Goal: Task Accomplishment & Management: Manage account settings

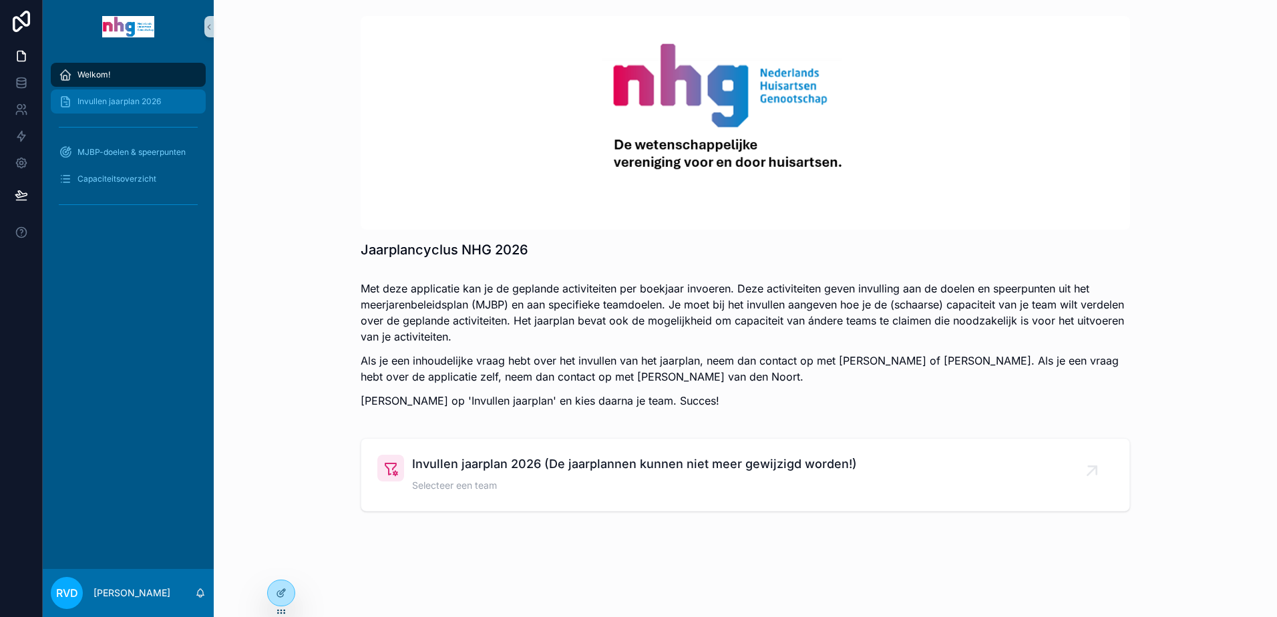
click at [120, 103] on span "Invullen jaarplan 2026" at bounding box center [118, 101] width 83 height 11
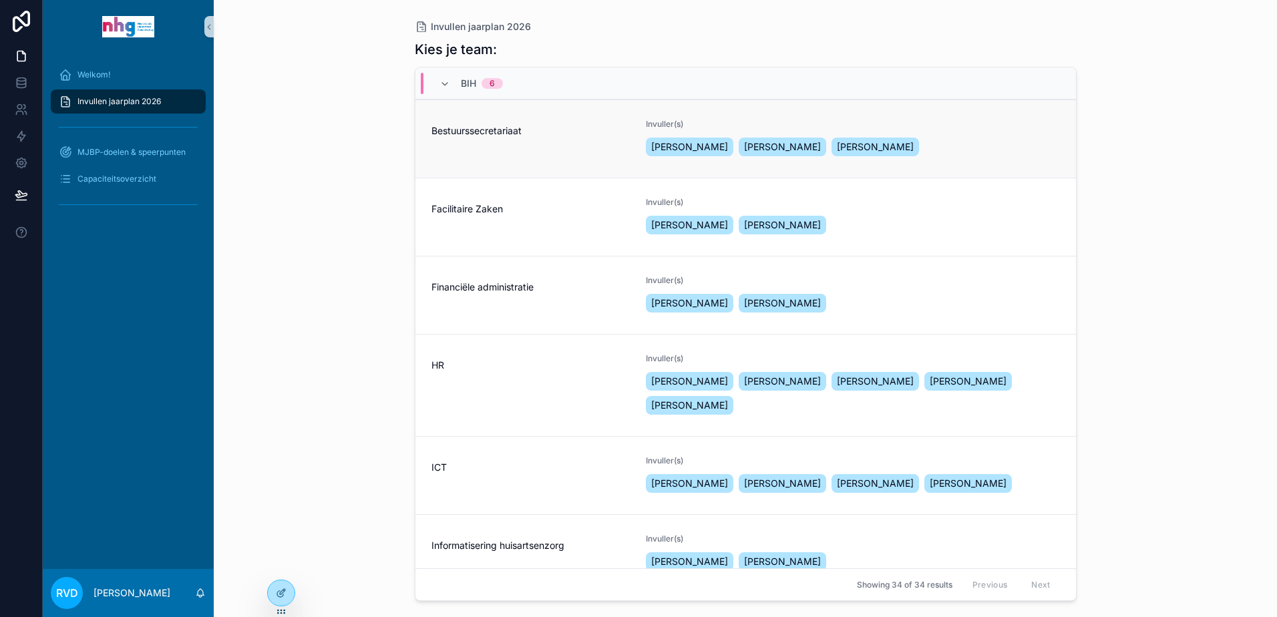
click at [549, 146] on div "Bestuurssecretariaat" at bounding box center [531, 139] width 199 height 40
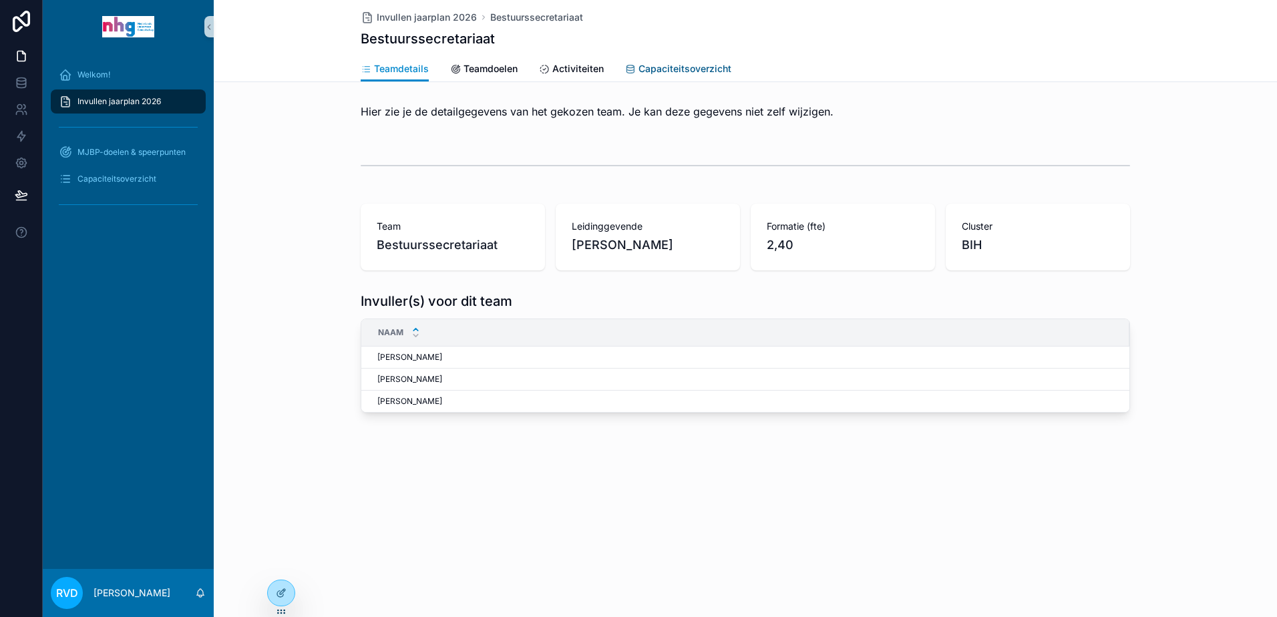
click at [653, 69] on span "Capaciteitsoverzicht" at bounding box center [685, 68] width 93 height 13
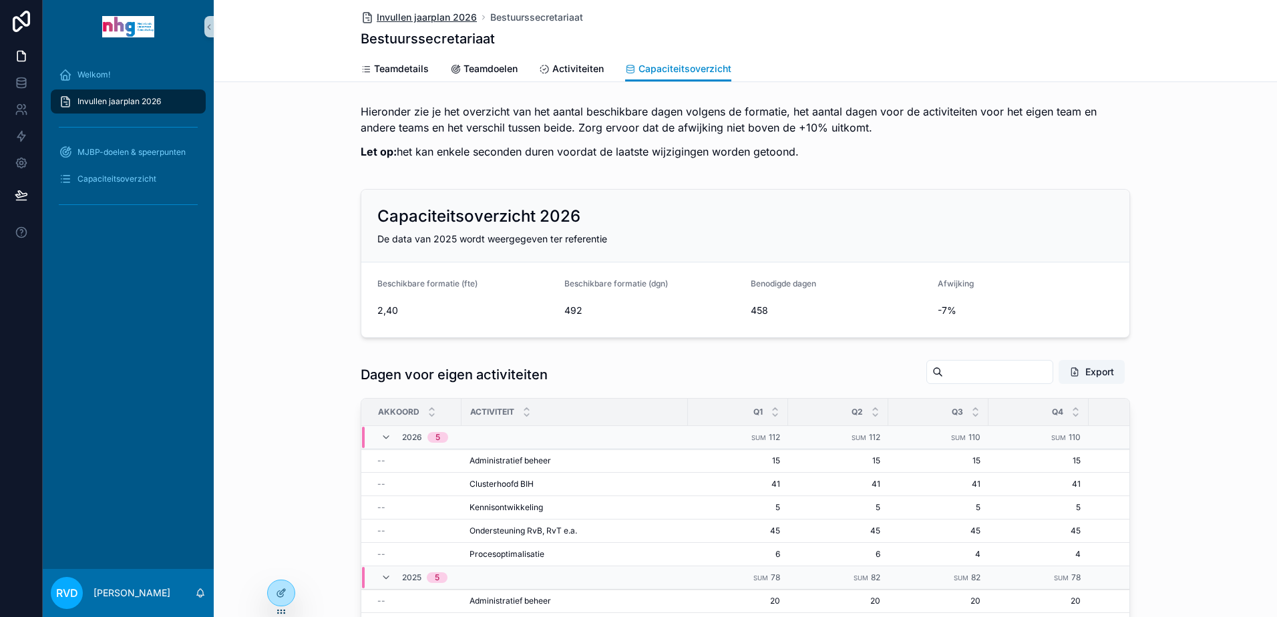
click at [456, 17] on span "Invullen jaarplan 2026" at bounding box center [427, 17] width 100 height 13
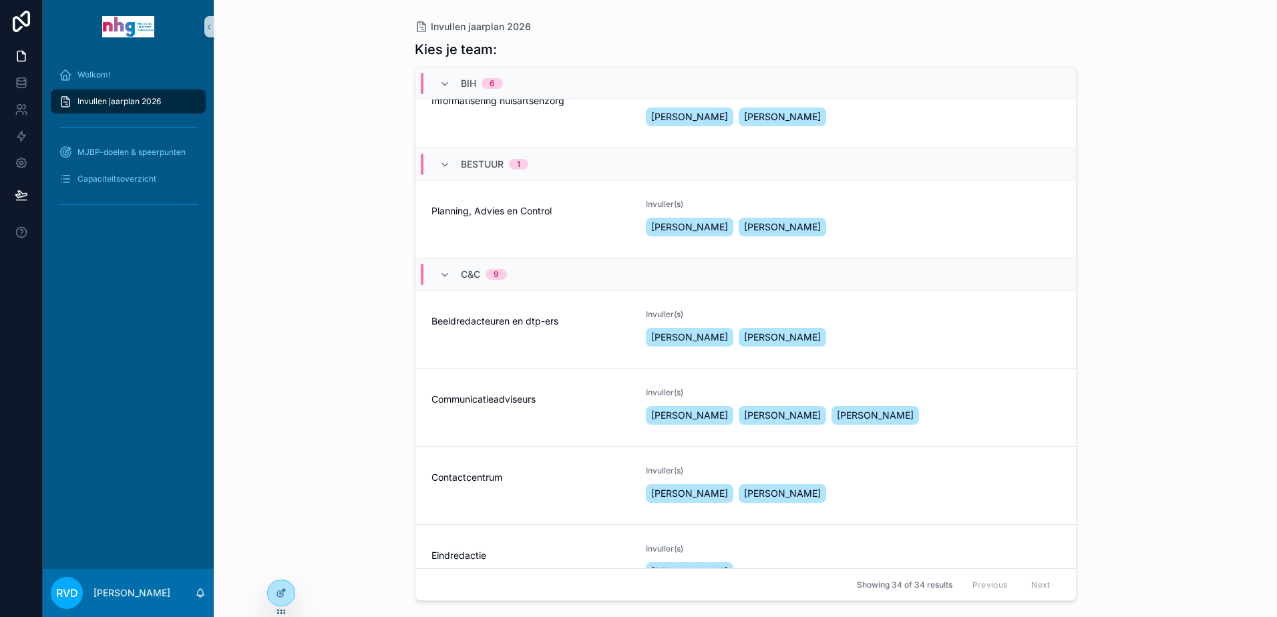
scroll to position [468, 0]
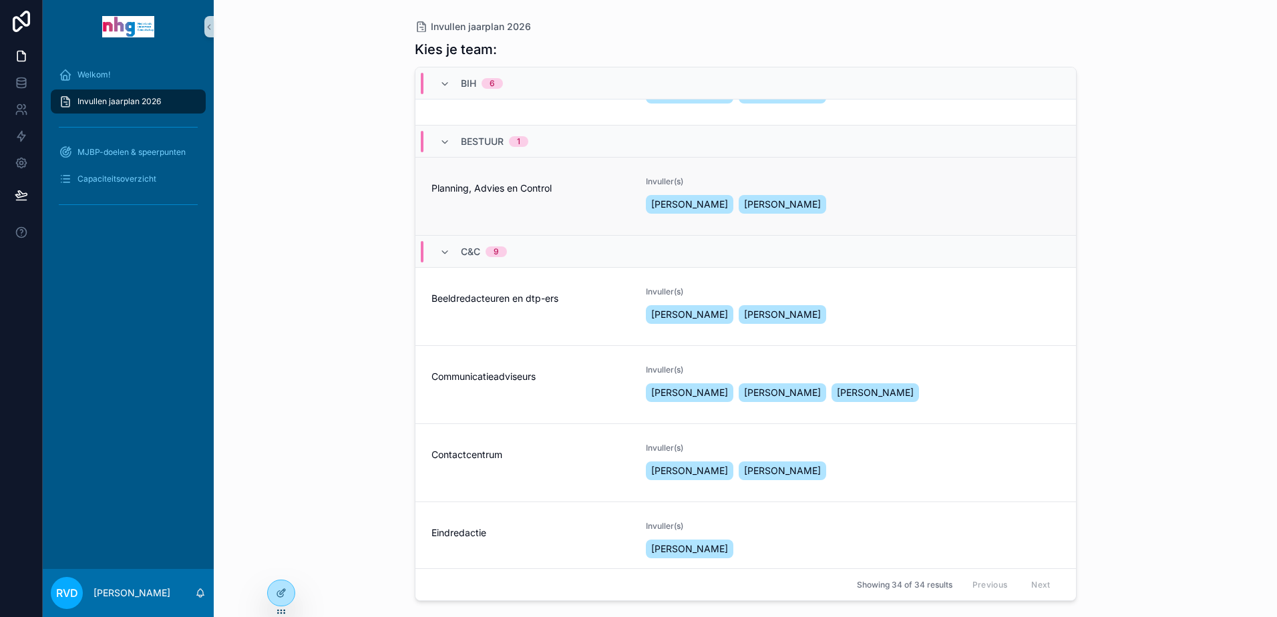
click at [582, 216] on div "Planning, Advies en Control" at bounding box center [531, 196] width 199 height 40
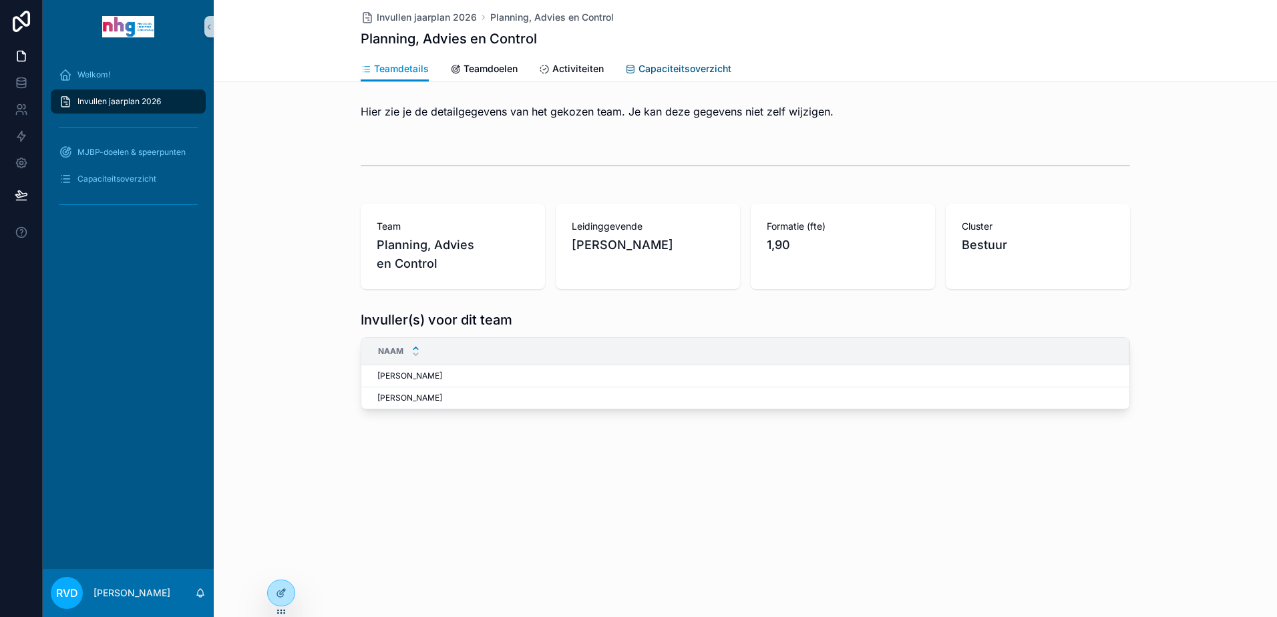
click at [676, 70] on span "Capaciteitsoverzicht" at bounding box center [685, 68] width 93 height 13
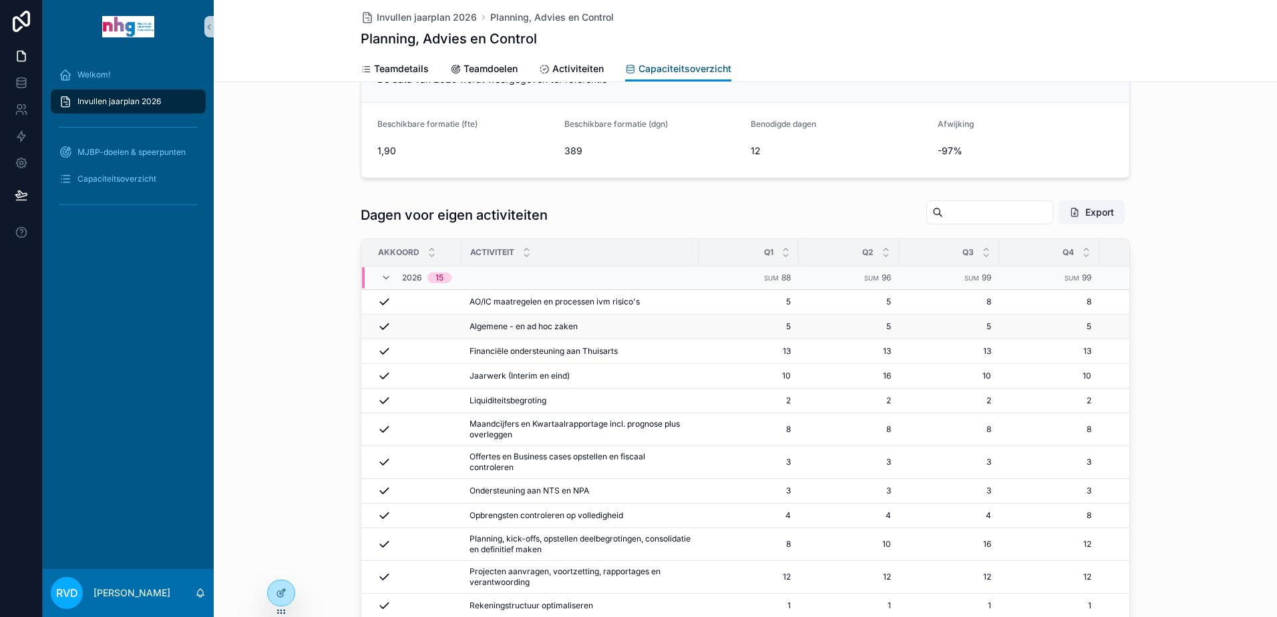
scroll to position [200, 0]
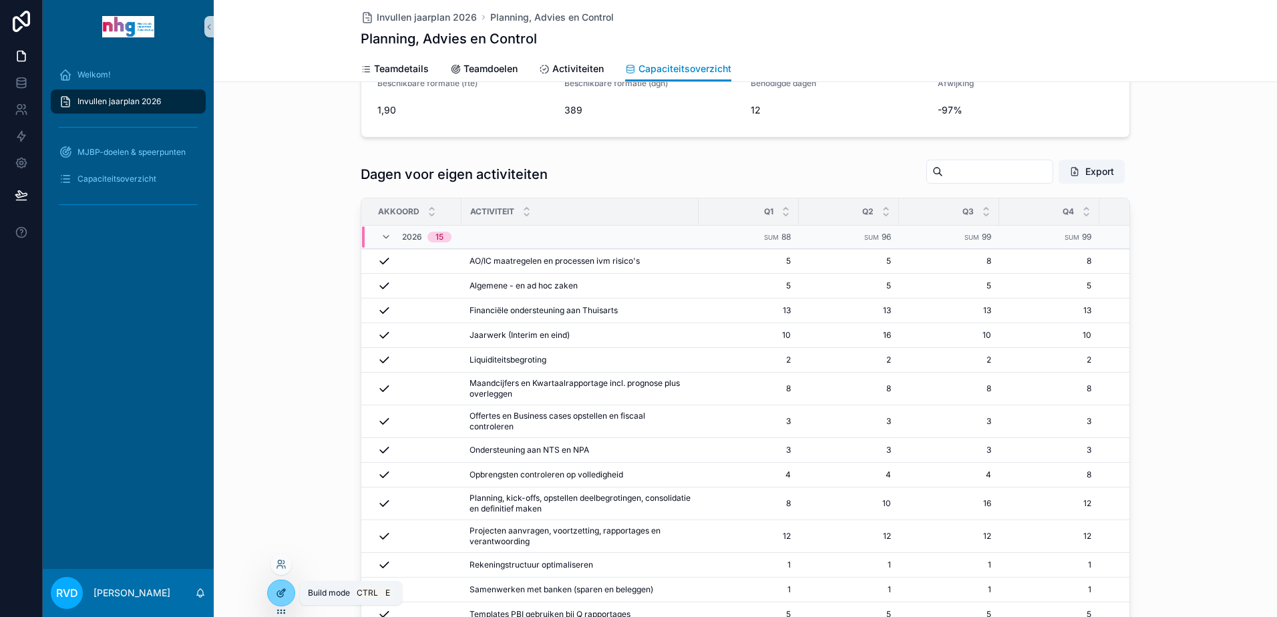
click at [277, 595] on icon at bounding box center [281, 593] width 11 height 11
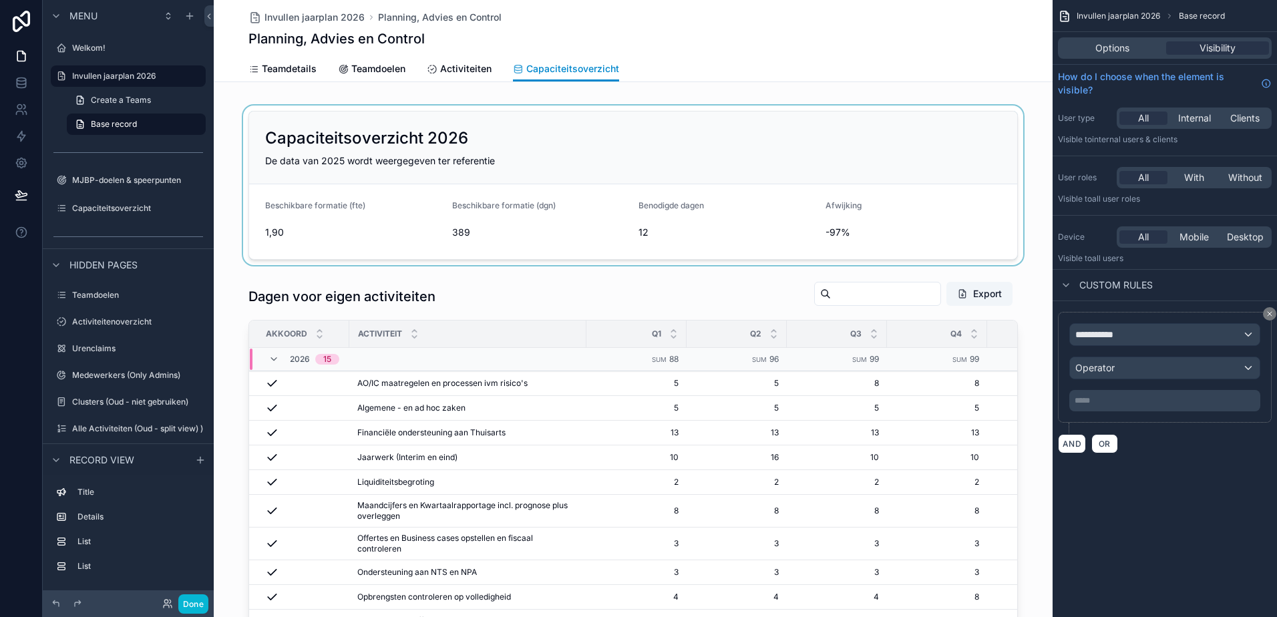
scroll to position [67, 0]
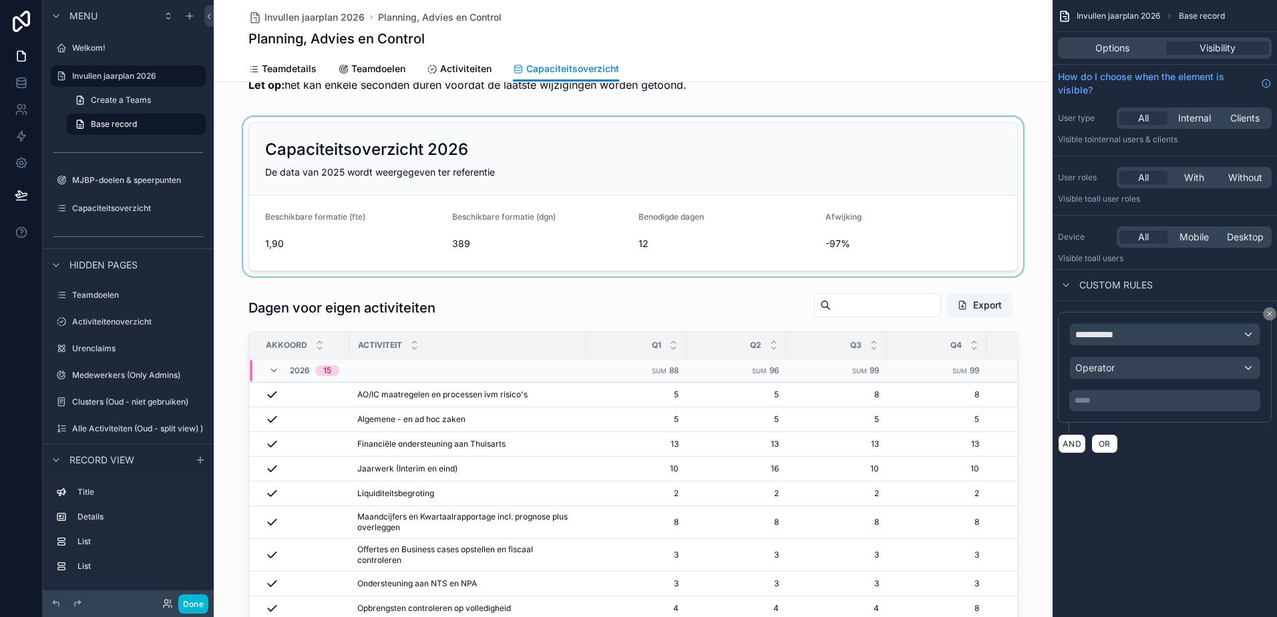
click at [831, 242] on div "scrollable content" at bounding box center [633, 197] width 839 height 160
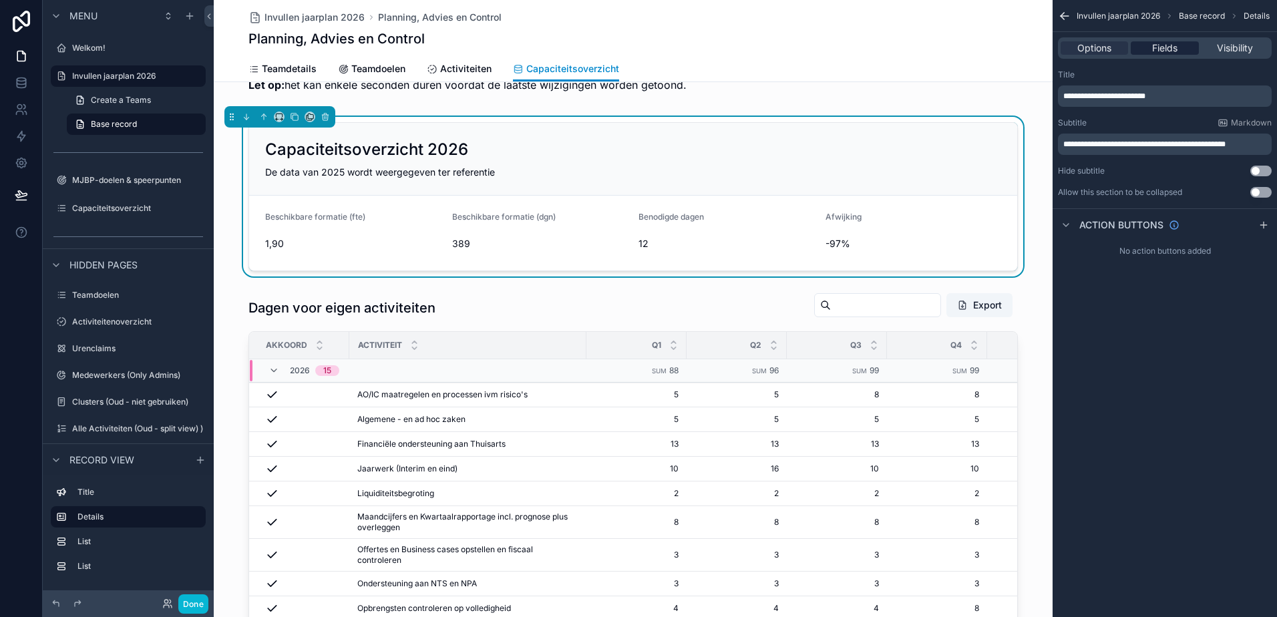
click at [1161, 47] on span "Fields" at bounding box center [1164, 47] width 25 height 13
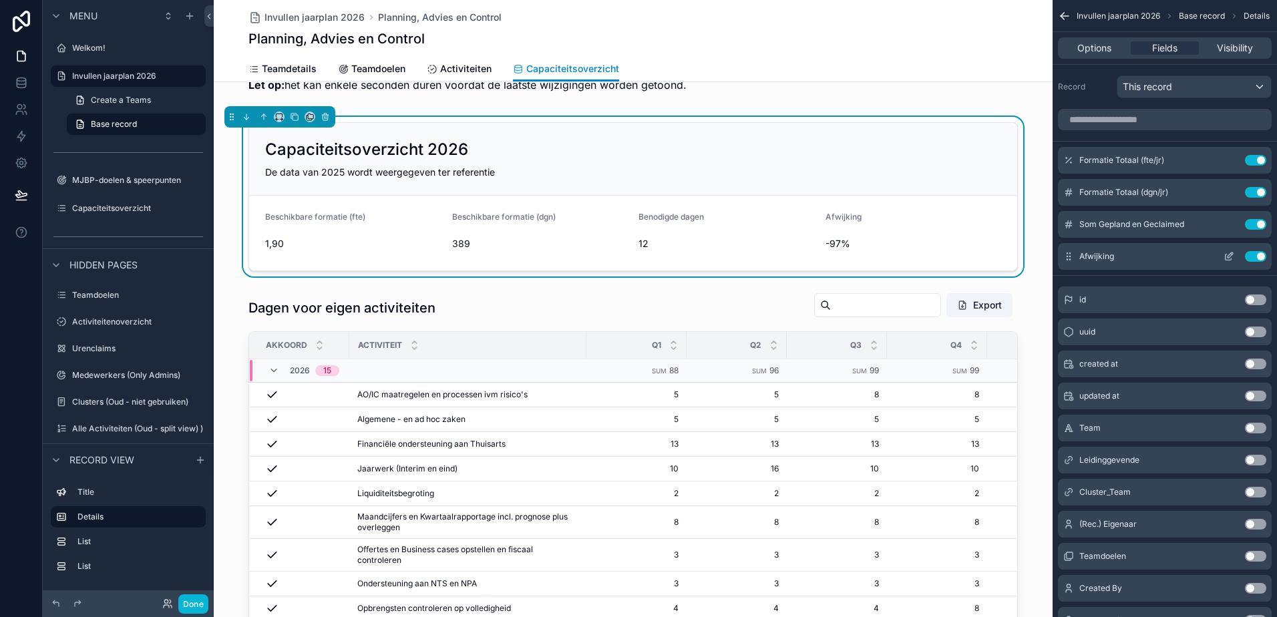
click at [1229, 256] on icon "scrollable content" at bounding box center [1229, 256] width 11 height 11
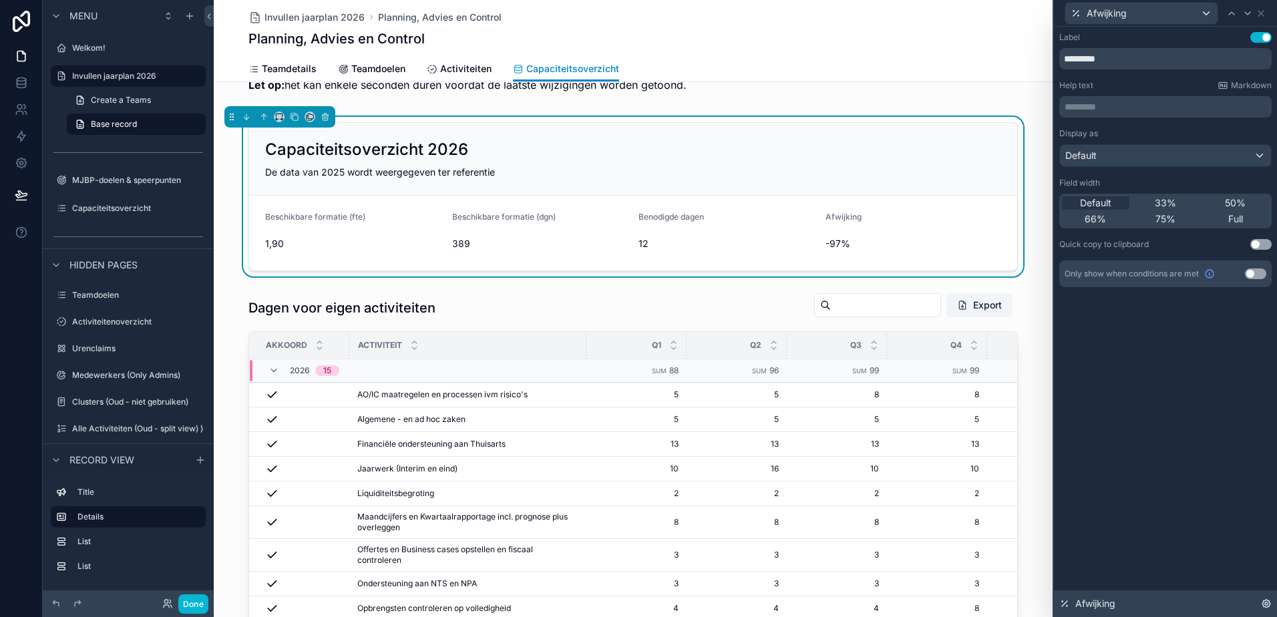
click at [1264, 606] on icon at bounding box center [1266, 603] width 11 height 11
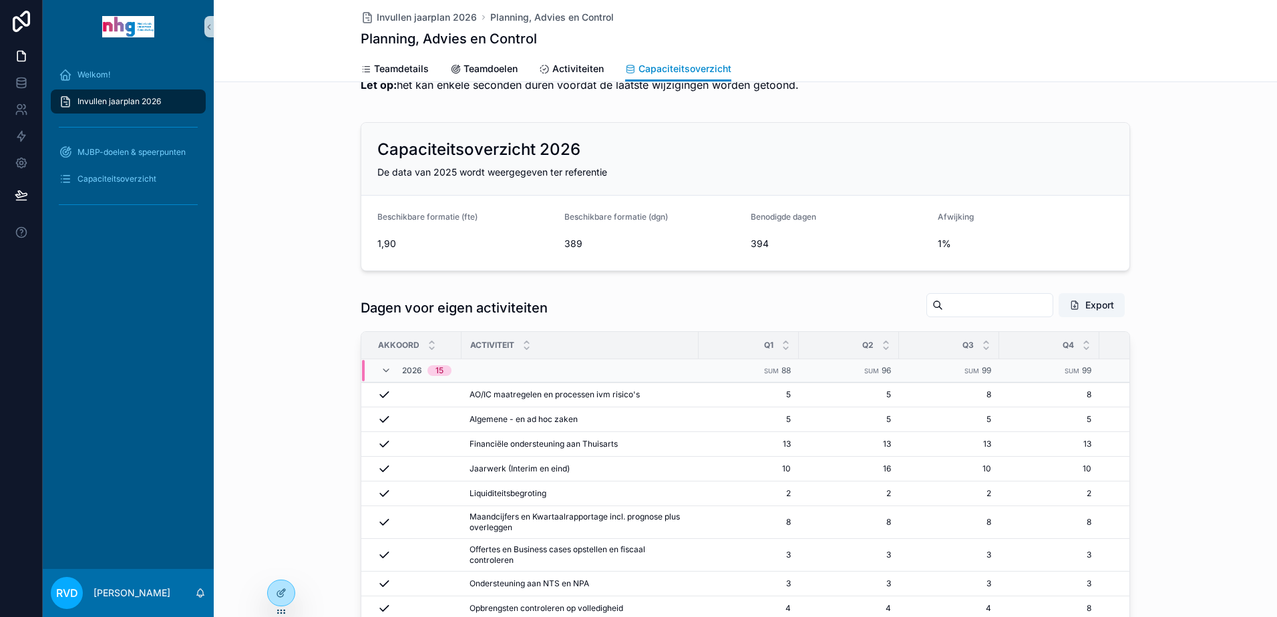
scroll to position [134, 0]
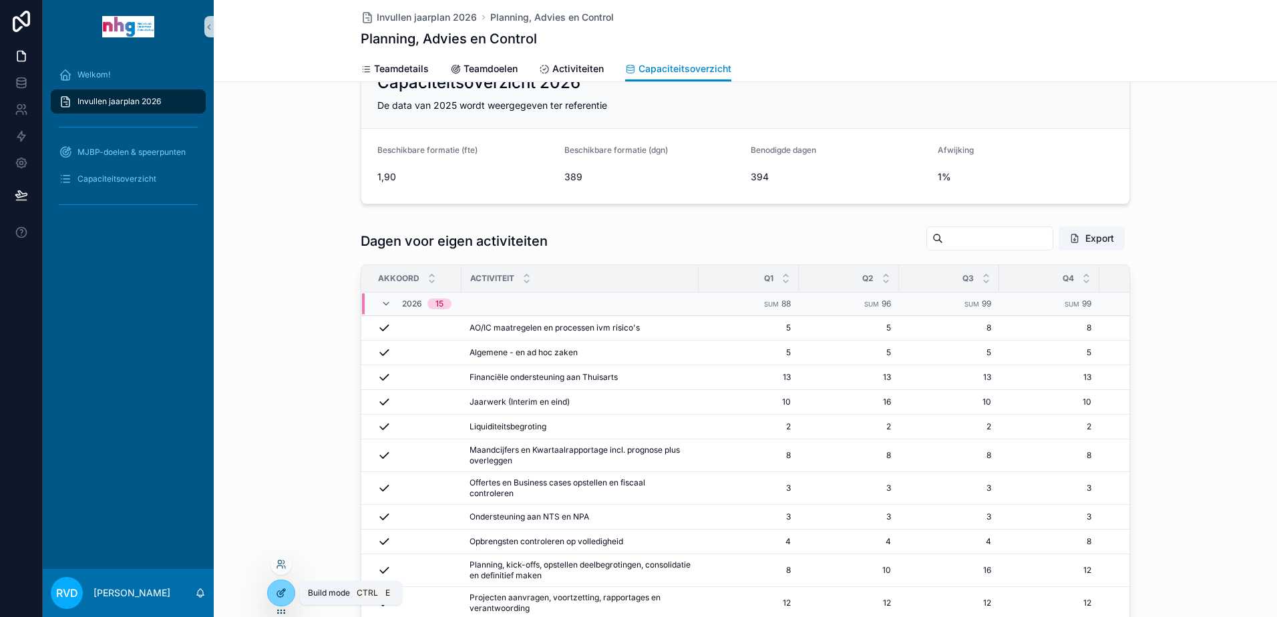
click at [282, 598] on icon at bounding box center [281, 593] width 11 height 11
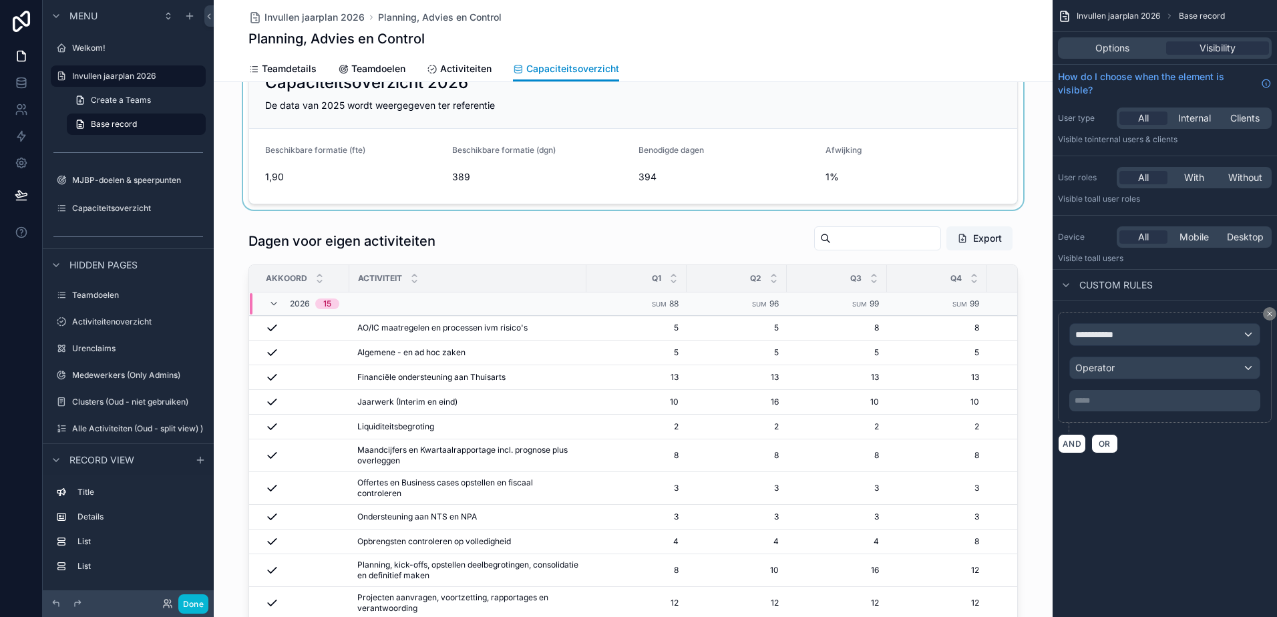
click at [829, 173] on div "scrollable content" at bounding box center [633, 130] width 839 height 160
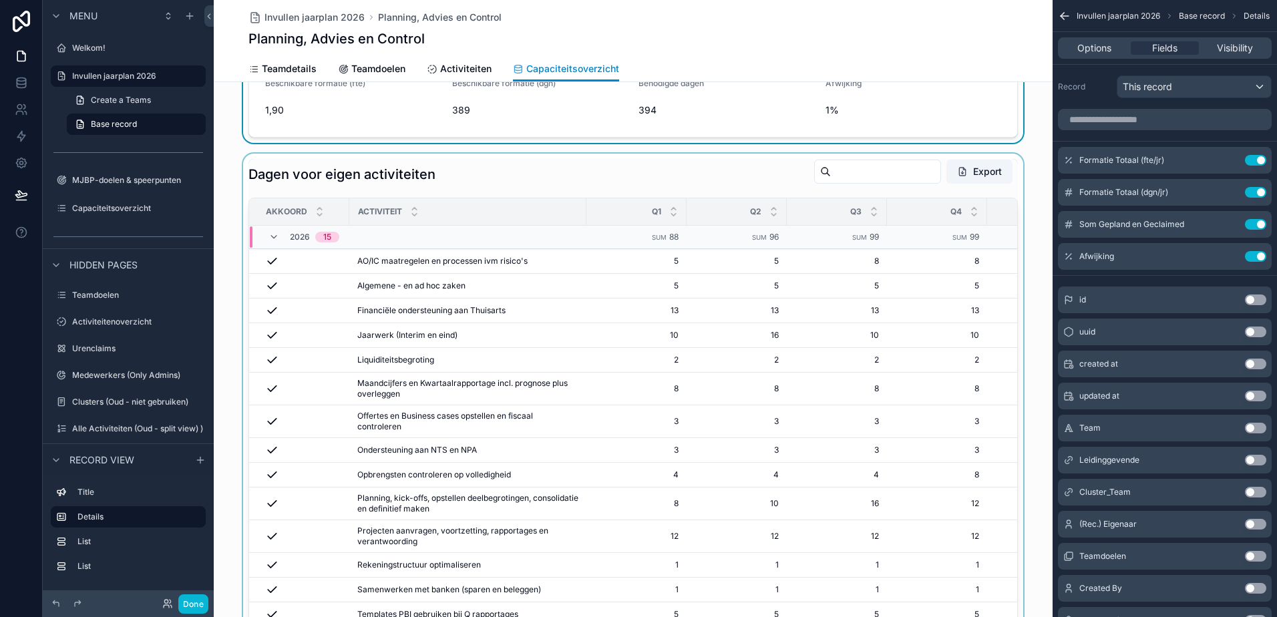
scroll to position [0, 0]
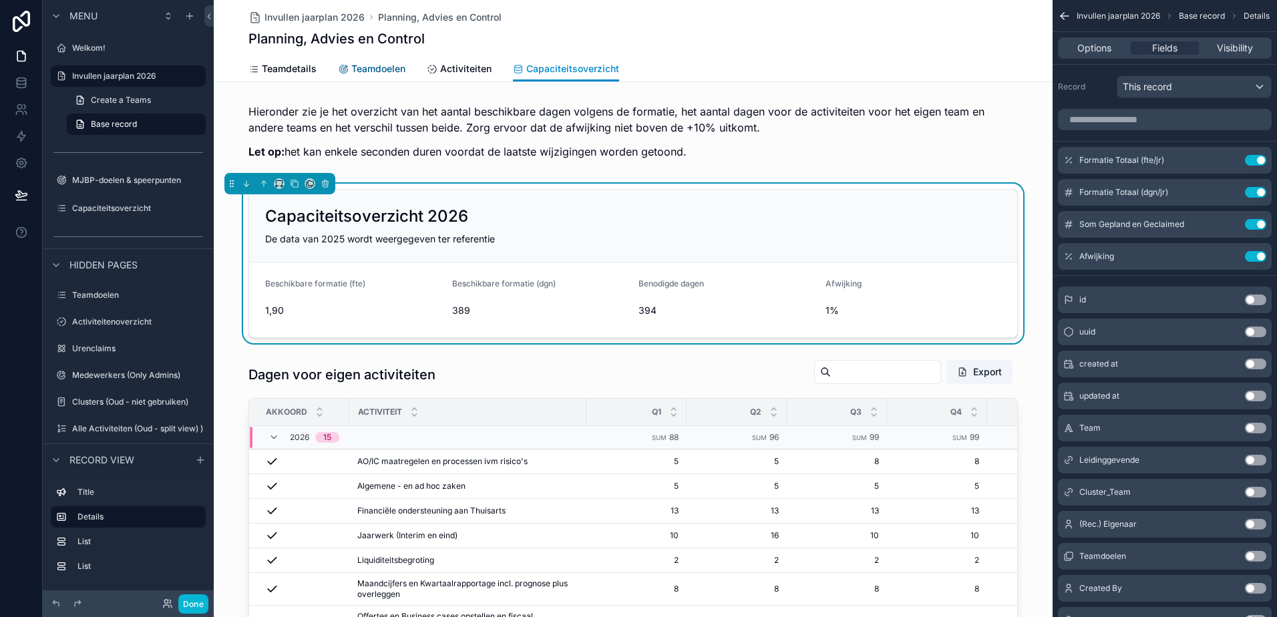
click at [362, 79] on link "Teamdoelen" at bounding box center [371, 70] width 67 height 27
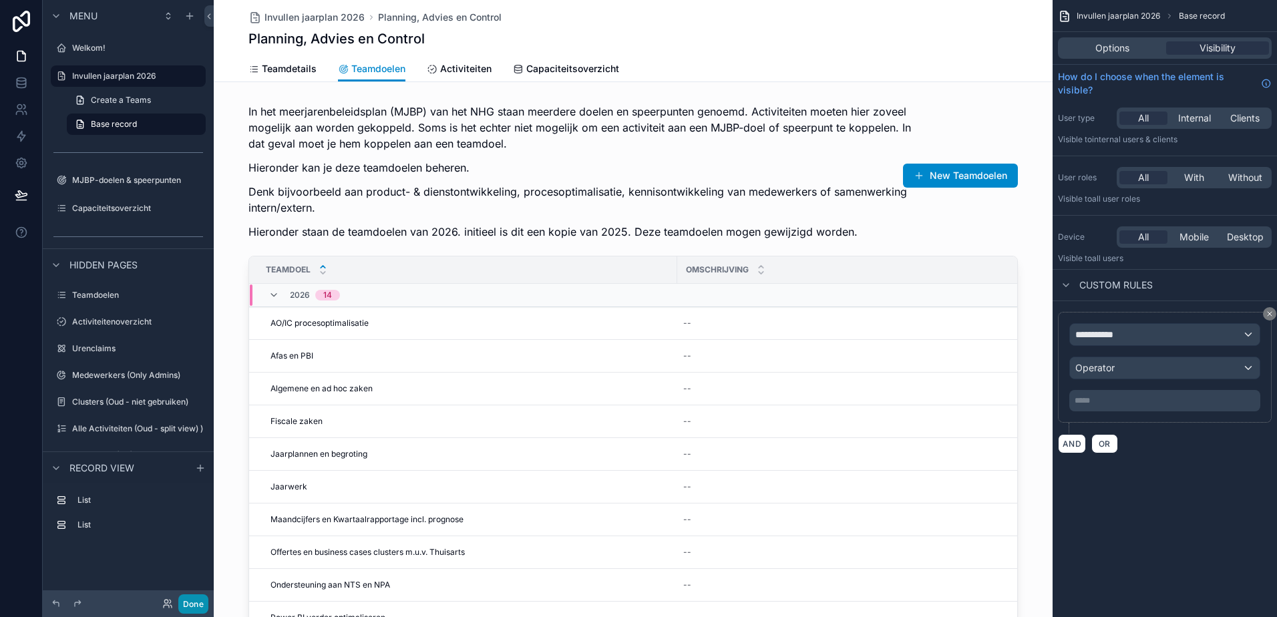
click at [194, 606] on button "Done" at bounding box center [193, 603] width 30 height 19
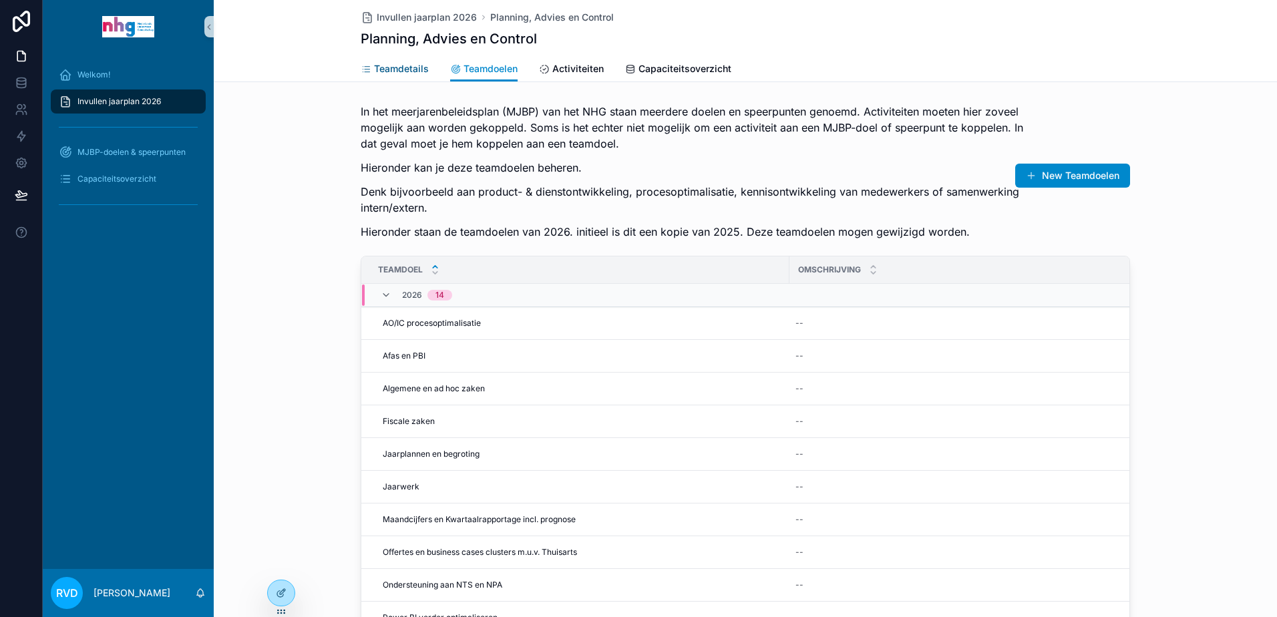
click at [414, 65] on span "Teamdetails" at bounding box center [401, 68] width 55 height 13
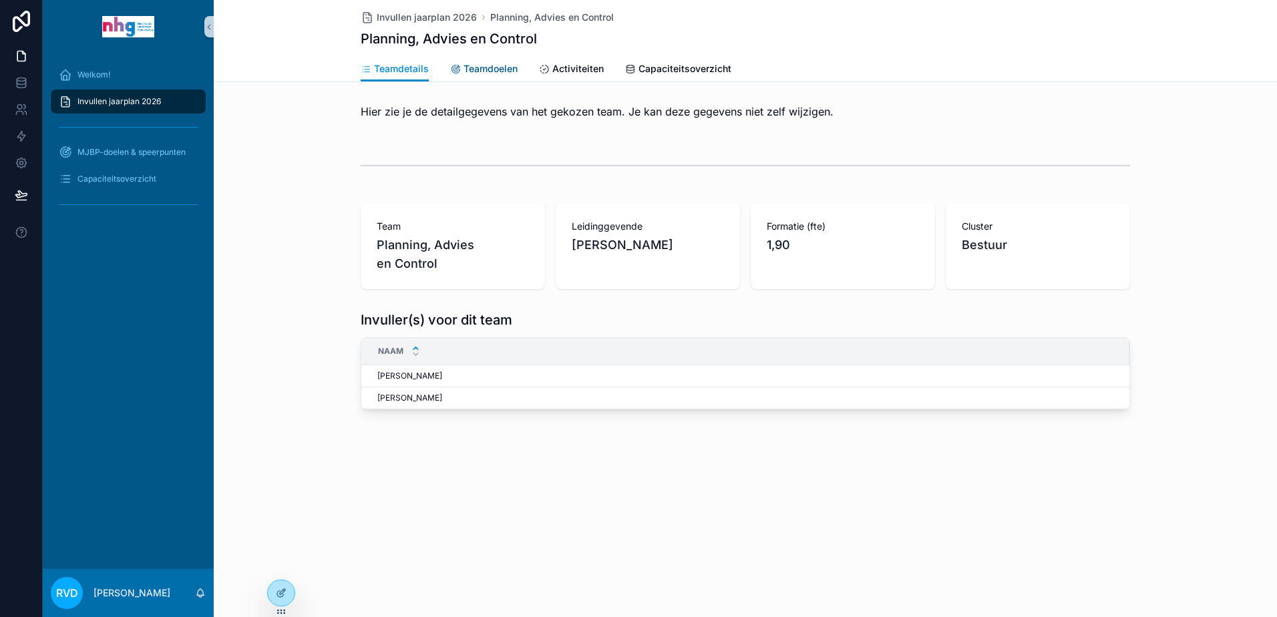
click at [481, 67] on span "Teamdoelen" at bounding box center [491, 68] width 54 height 13
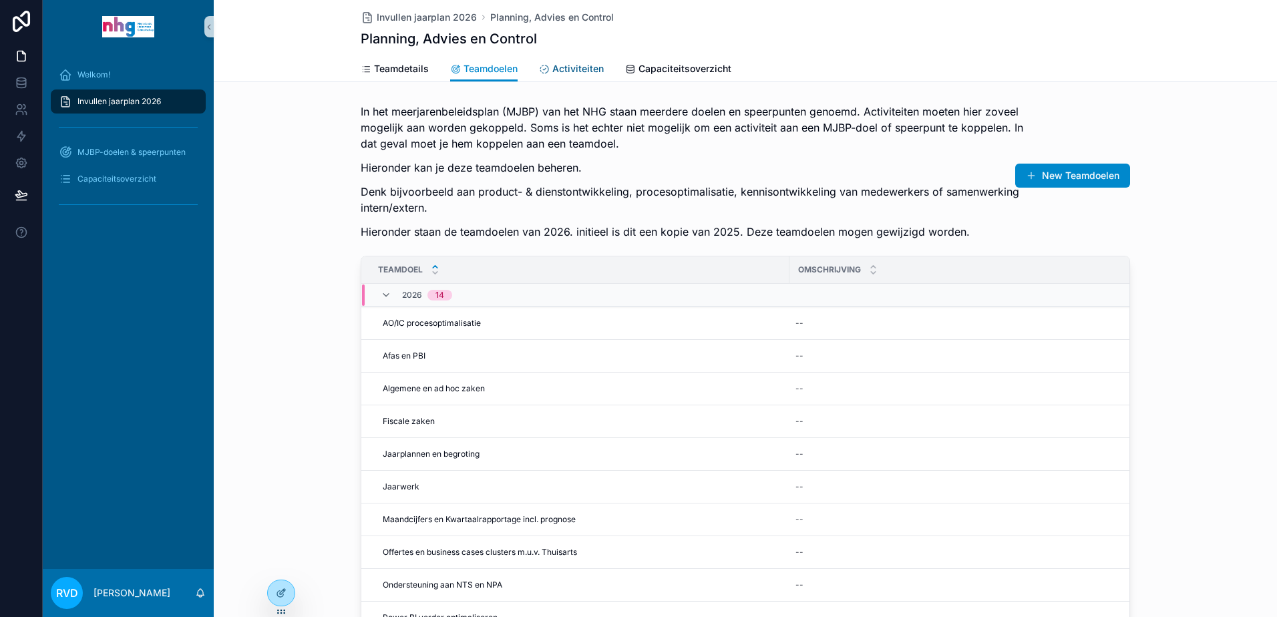
click at [574, 67] on span "Activiteiten" at bounding box center [577, 68] width 51 height 13
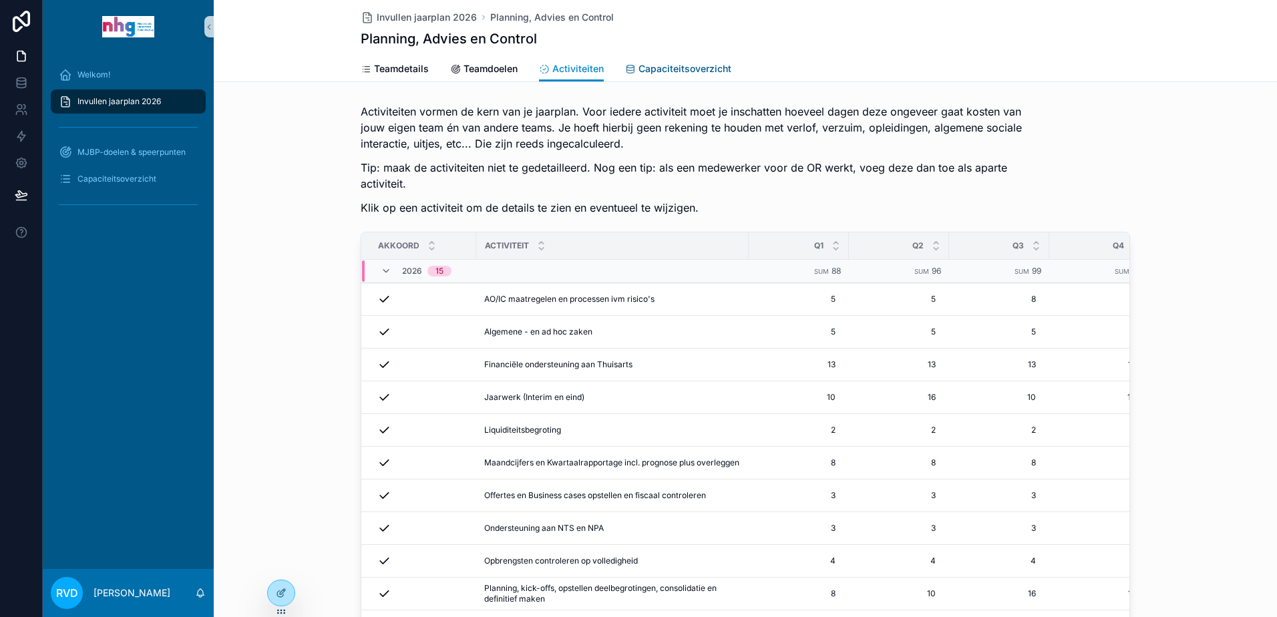
click at [681, 69] on span "Capaciteitsoverzicht" at bounding box center [685, 68] width 93 height 13
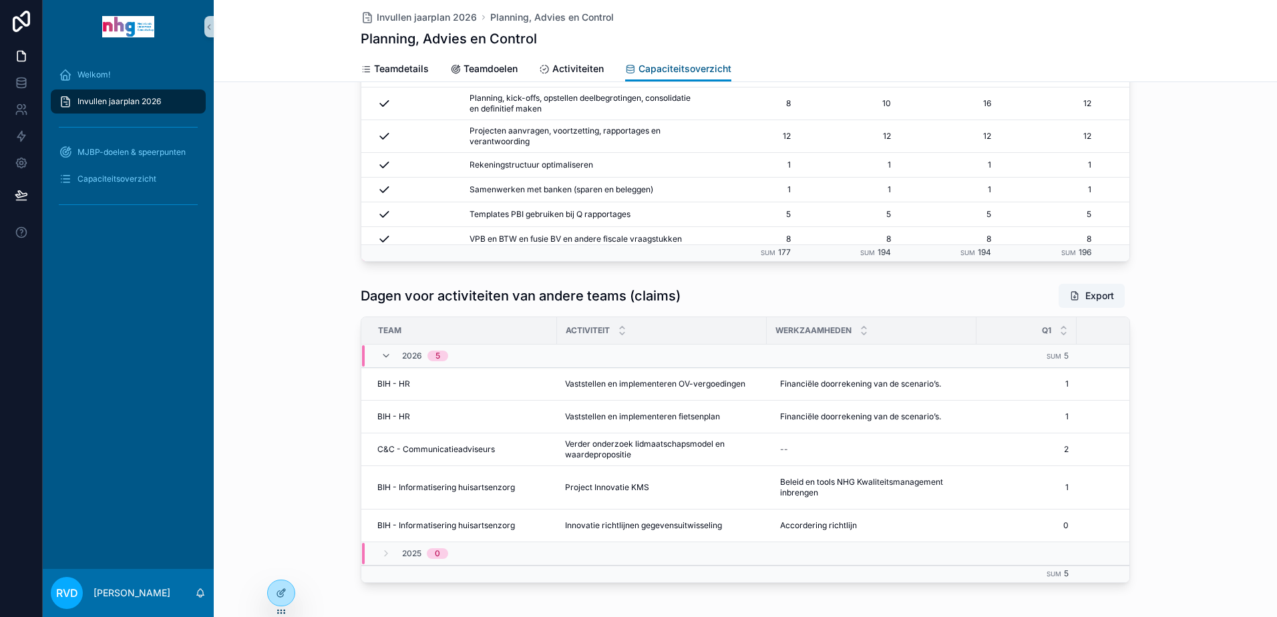
scroll to position [601, 0]
click at [277, 591] on icon at bounding box center [281, 593] width 11 height 11
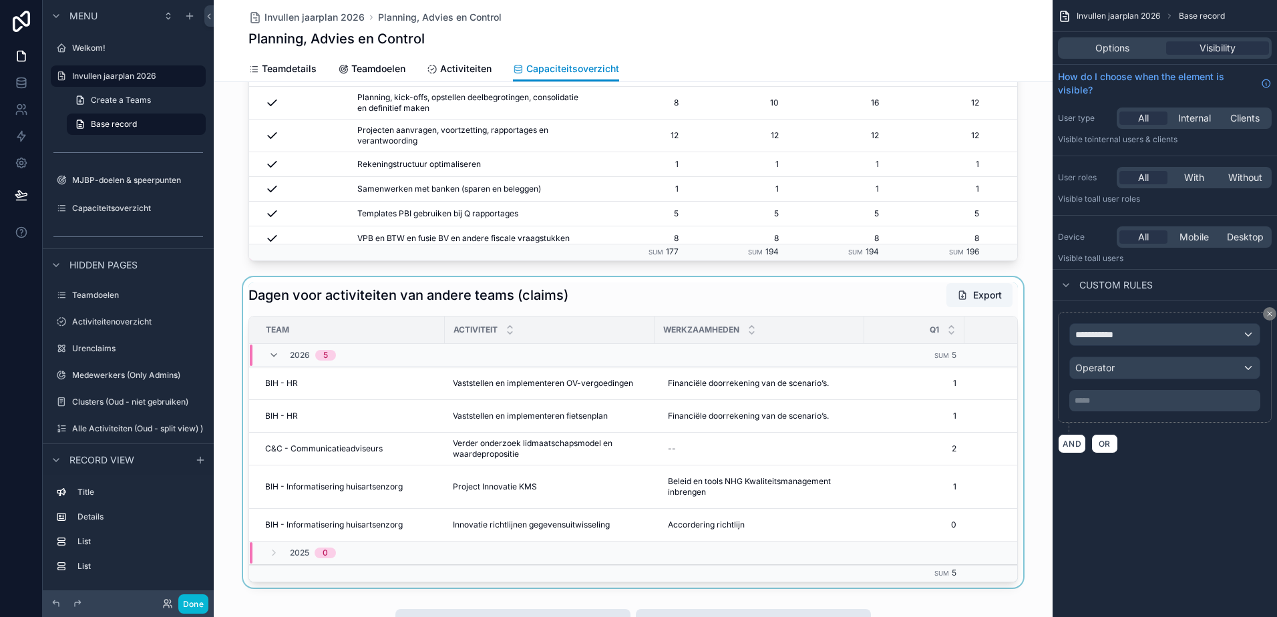
click at [689, 299] on div "scrollable content" at bounding box center [633, 432] width 839 height 311
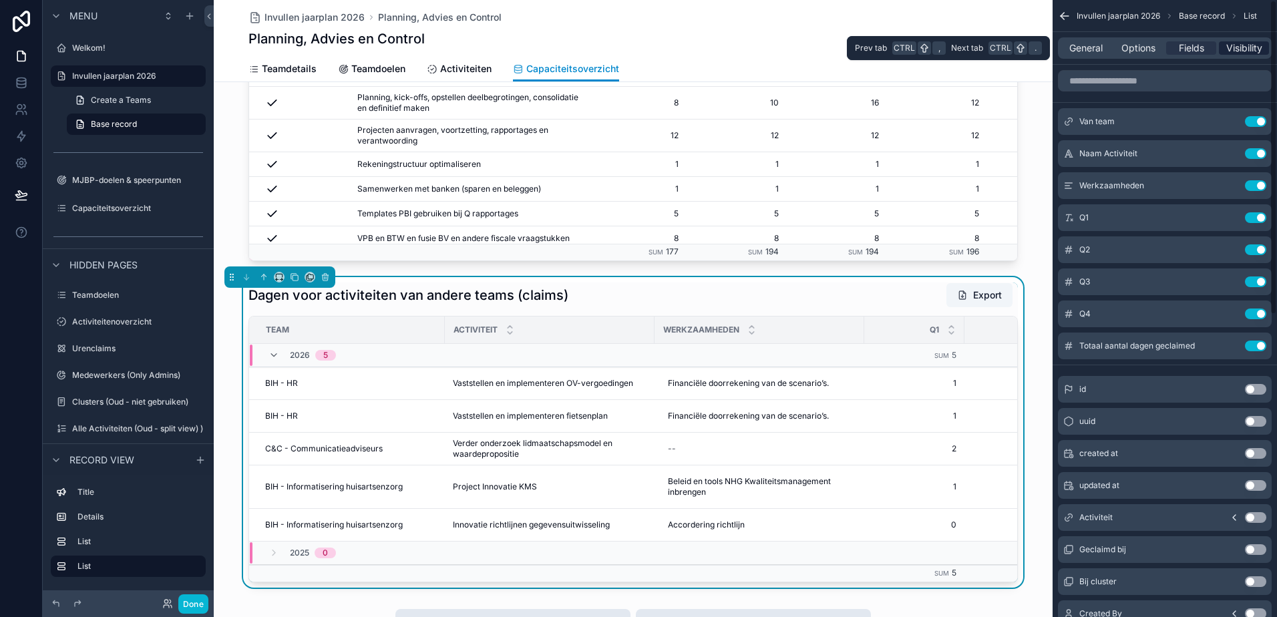
click at [1248, 45] on span "Visibility" at bounding box center [1244, 47] width 36 height 13
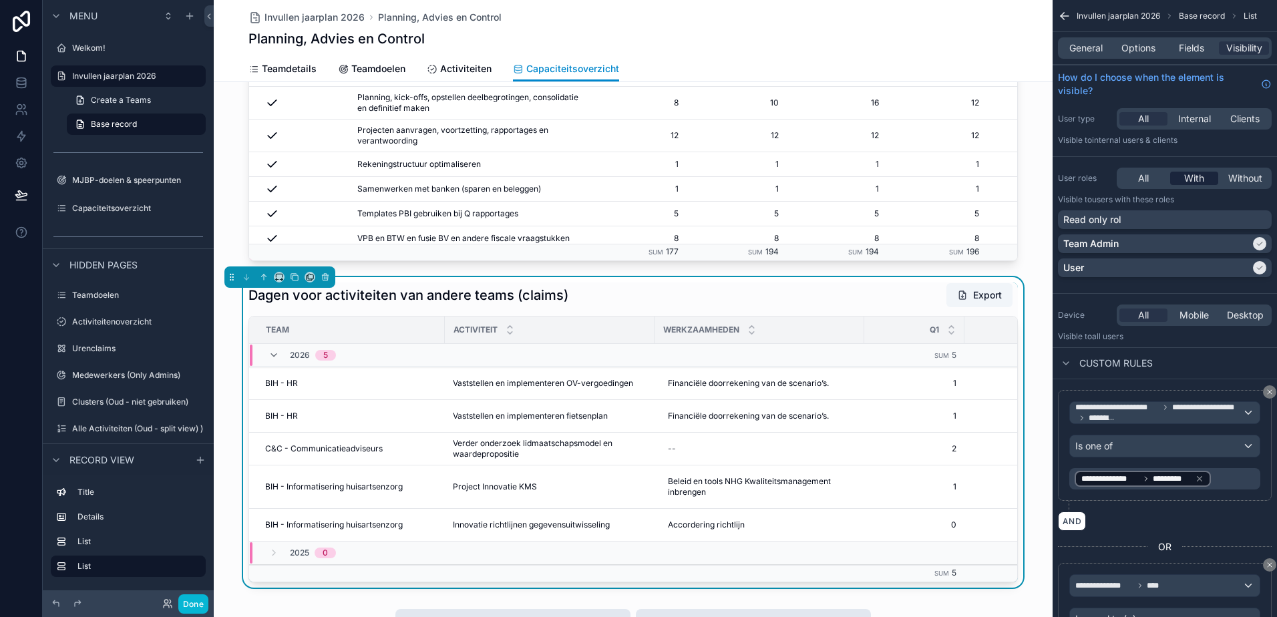
click at [1198, 175] on span "With" at bounding box center [1194, 178] width 20 height 13
click at [1256, 218] on div "Read only rol" at bounding box center [1164, 219] width 203 height 13
click at [194, 605] on button "Done" at bounding box center [193, 603] width 30 height 19
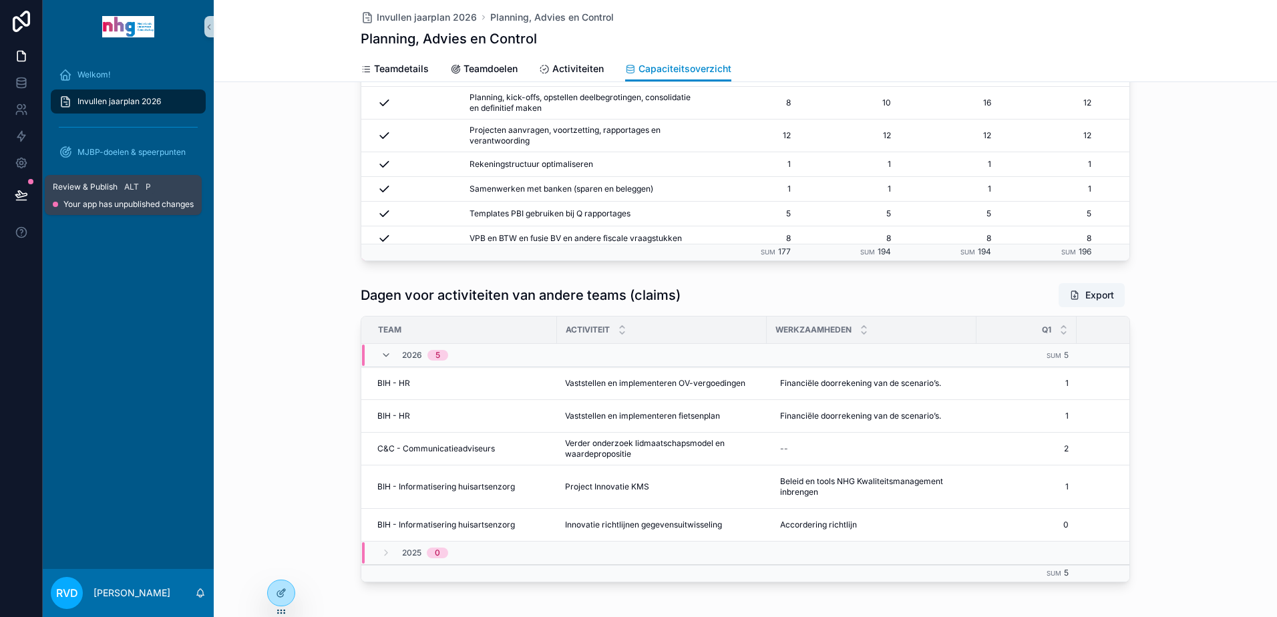
click at [17, 191] on icon at bounding box center [20, 194] width 11 height 7
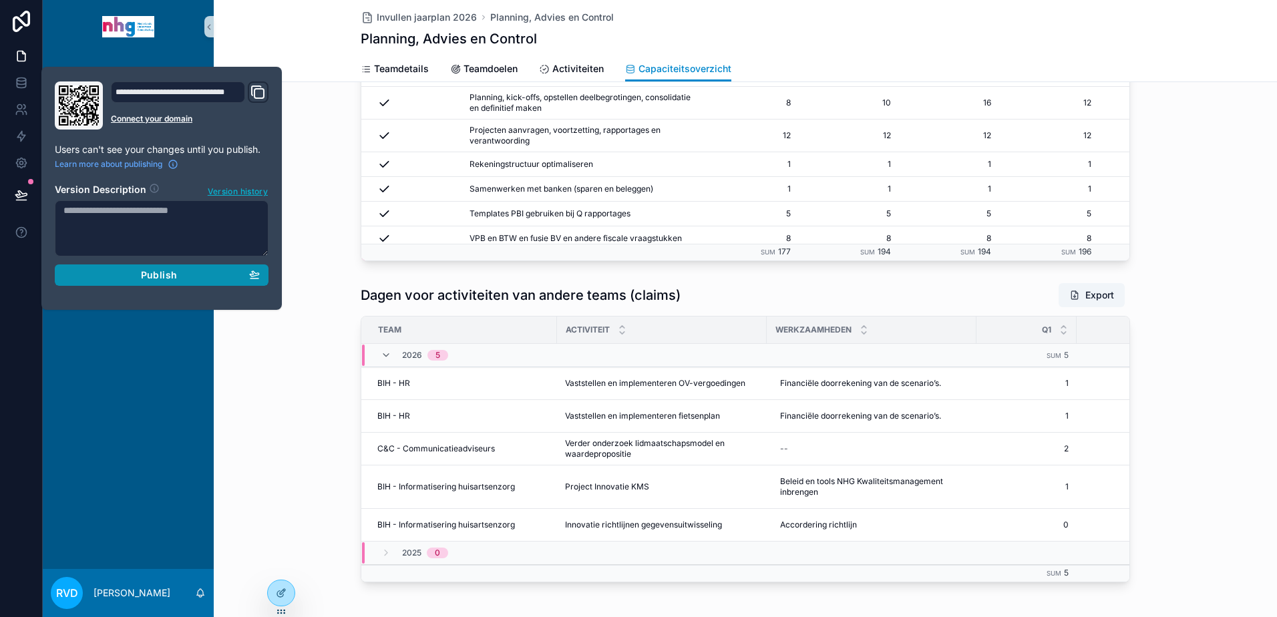
click at [163, 275] on span "Publish" at bounding box center [159, 275] width 36 height 12
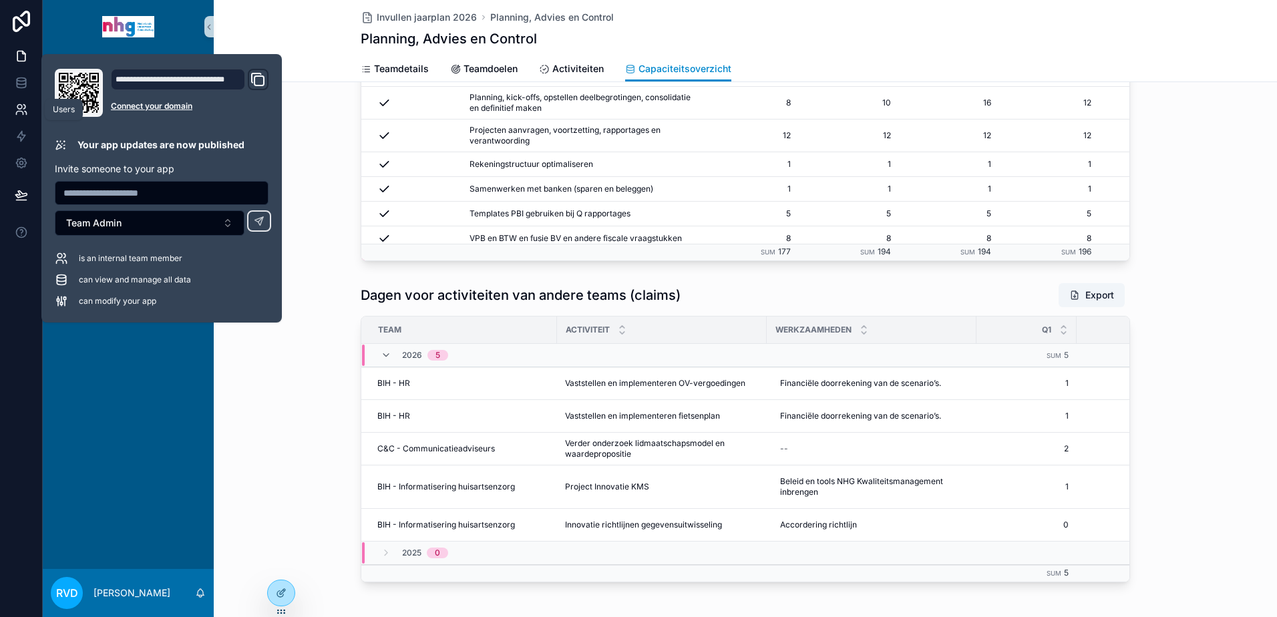
click at [21, 105] on icon at bounding box center [19, 107] width 5 height 5
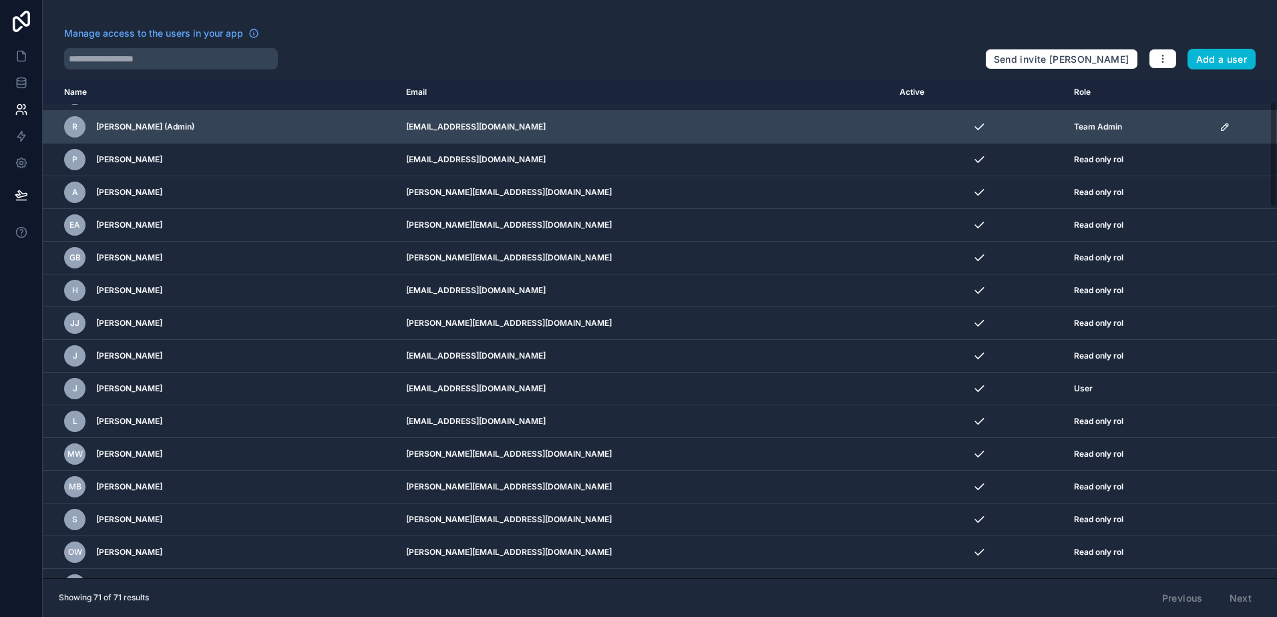
scroll to position [134, 0]
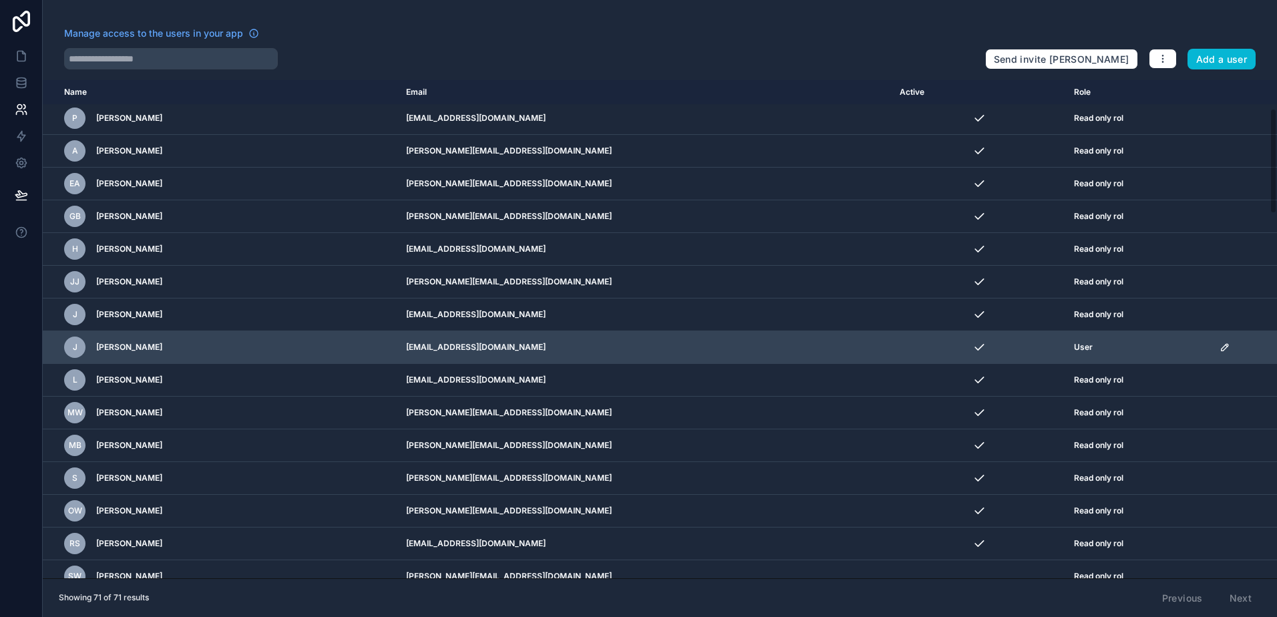
click at [1226, 346] on icon "scrollable content" at bounding box center [1227, 346] width 2 height 2
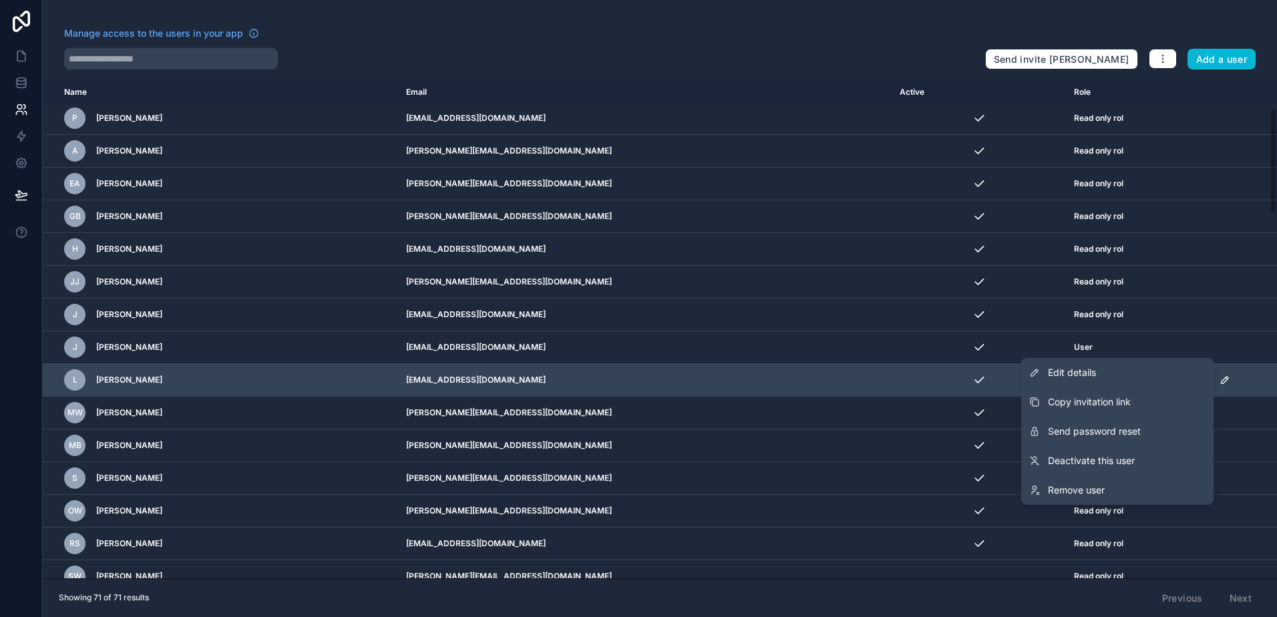
click at [1067, 374] on span "Edit details" at bounding box center [1072, 372] width 48 height 13
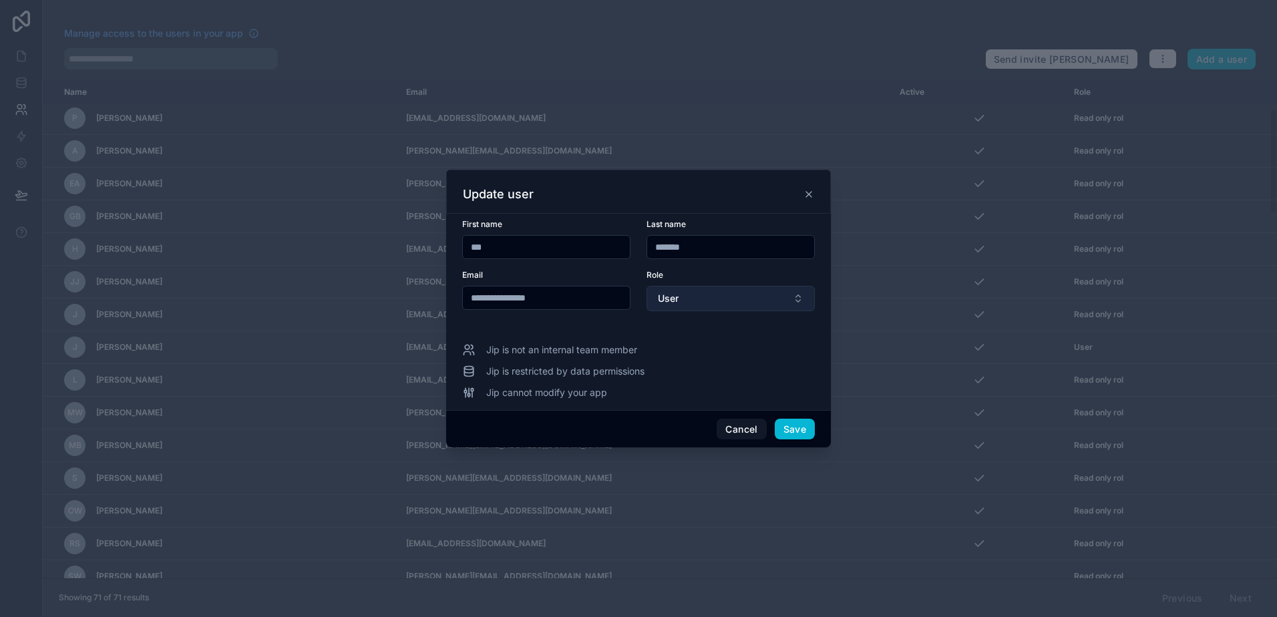
click at [723, 293] on button "User" at bounding box center [731, 298] width 168 height 25
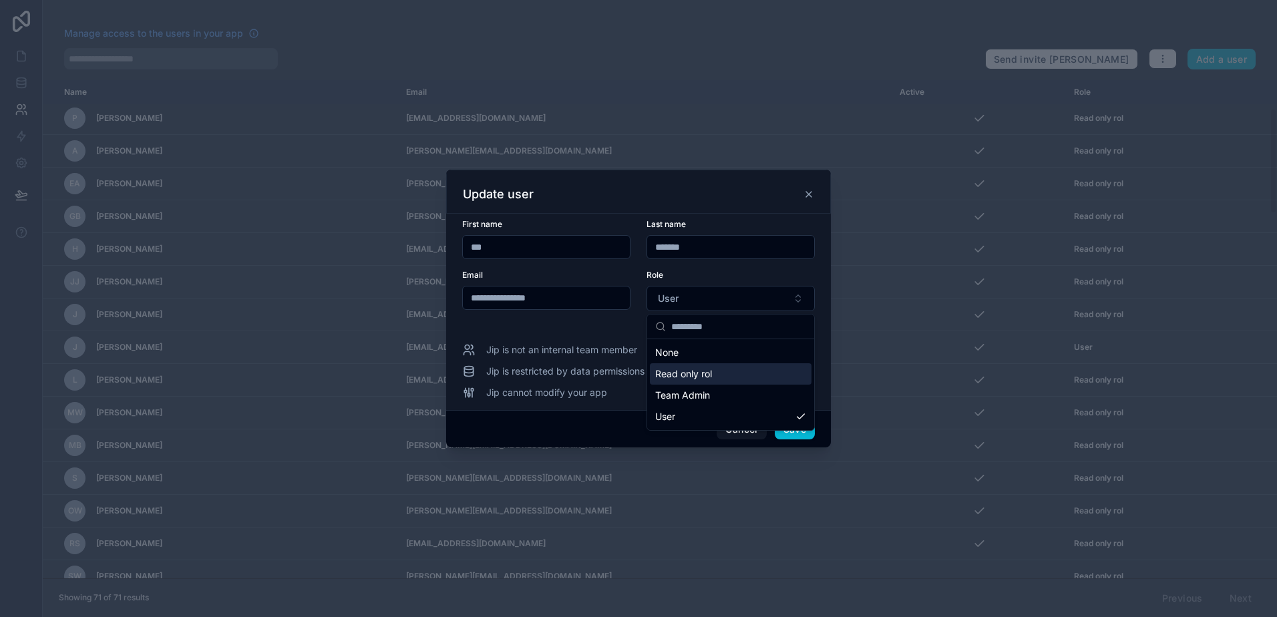
click at [702, 376] on span "Read only rol" at bounding box center [683, 373] width 57 height 13
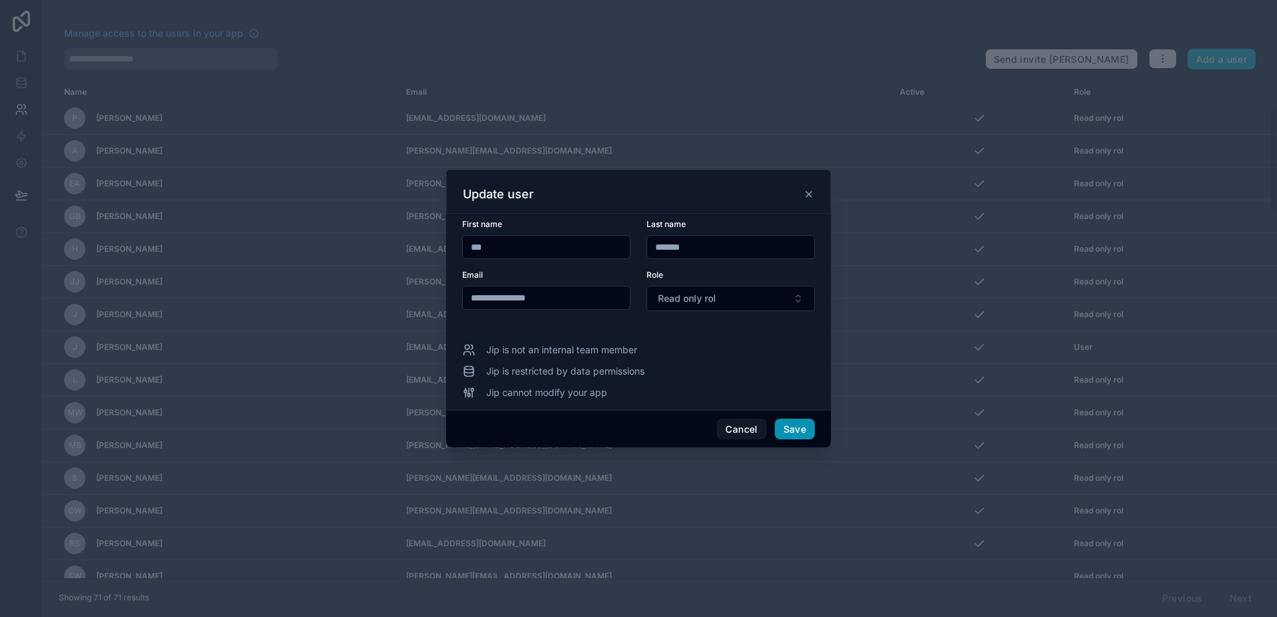
click at [800, 427] on button "Save" at bounding box center [795, 429] width 40 height 21
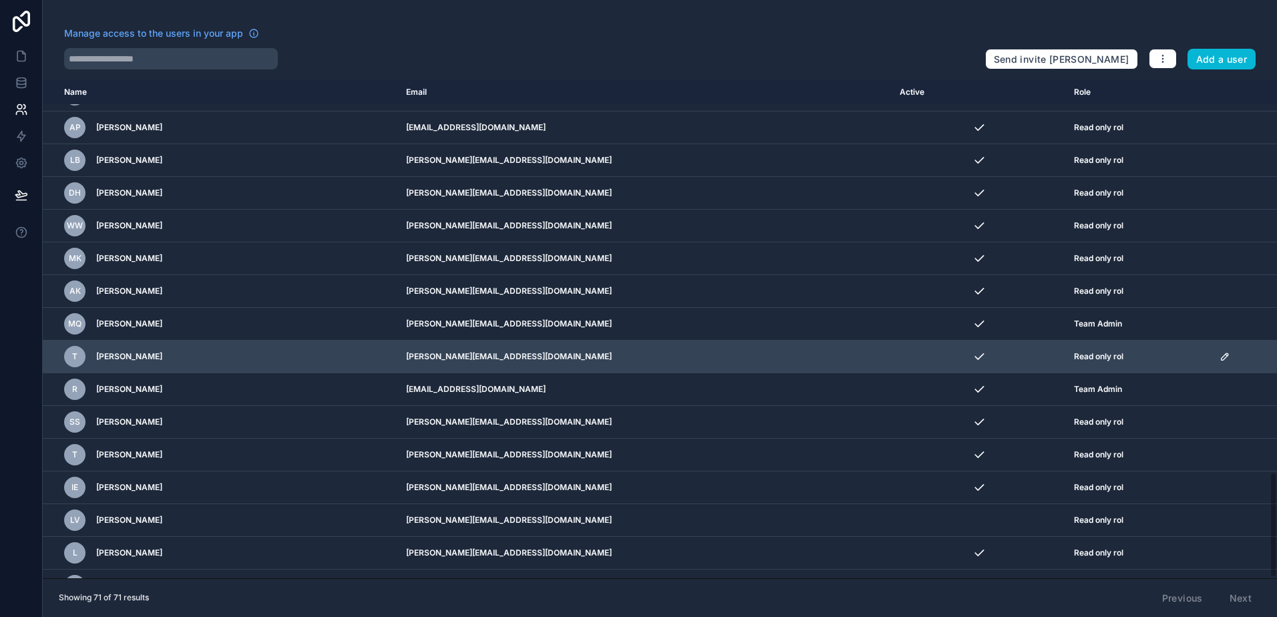
scroll to position [1850, 0]
